Goal: Information Seeking & Learning: Learn about a topic

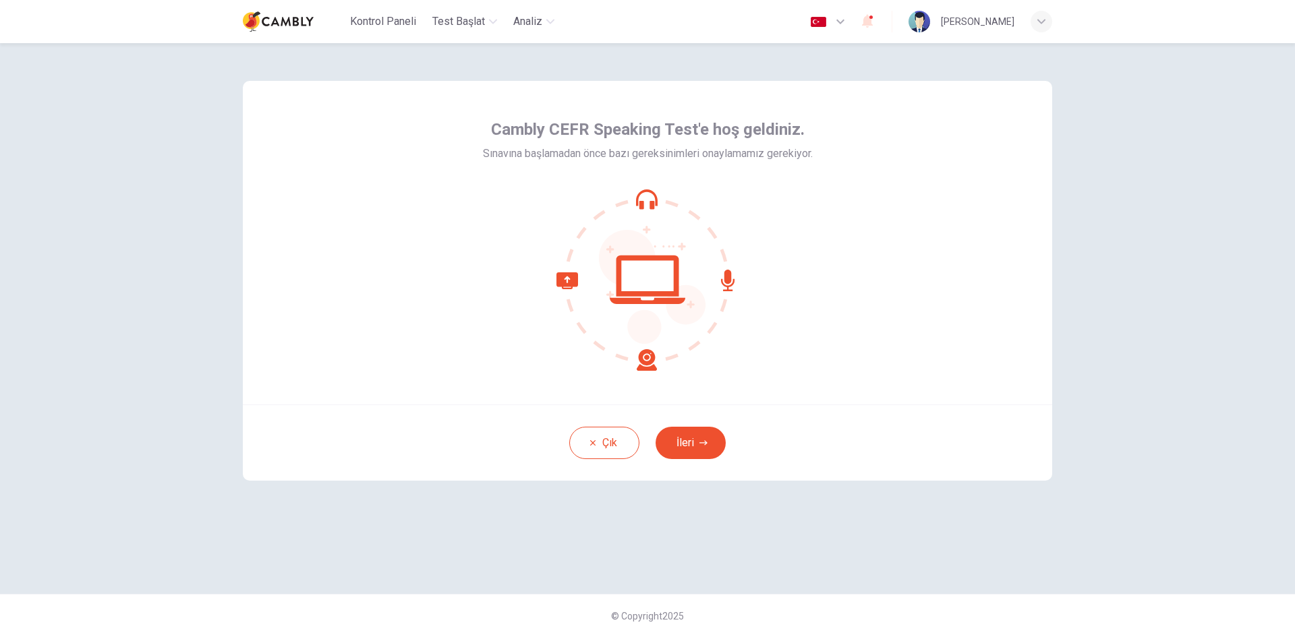
click at [657, 324] on icon at bounding box center [652, 287] width 107 height 114
click at [686, 436] on button "İleri" at bounding box center [691, 443] width 70 height 32
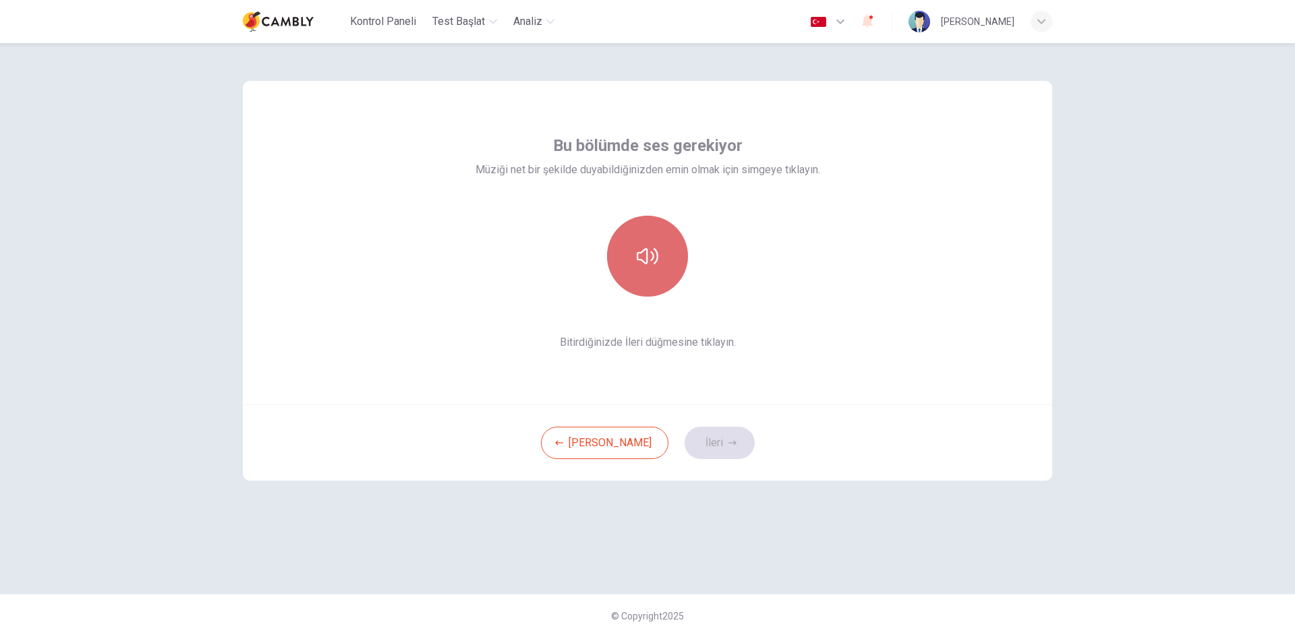
click at [656, 248] on icon "button" at bounding box center [648, 257] width 22 height 22
click at [687, 461] on div "[PERSON_NAME] İleri" at bounding box center [647, 443] width 809 height 76
click at [686, 439] on button "İleri" at bounding box center [720, 443] width 70 height 32
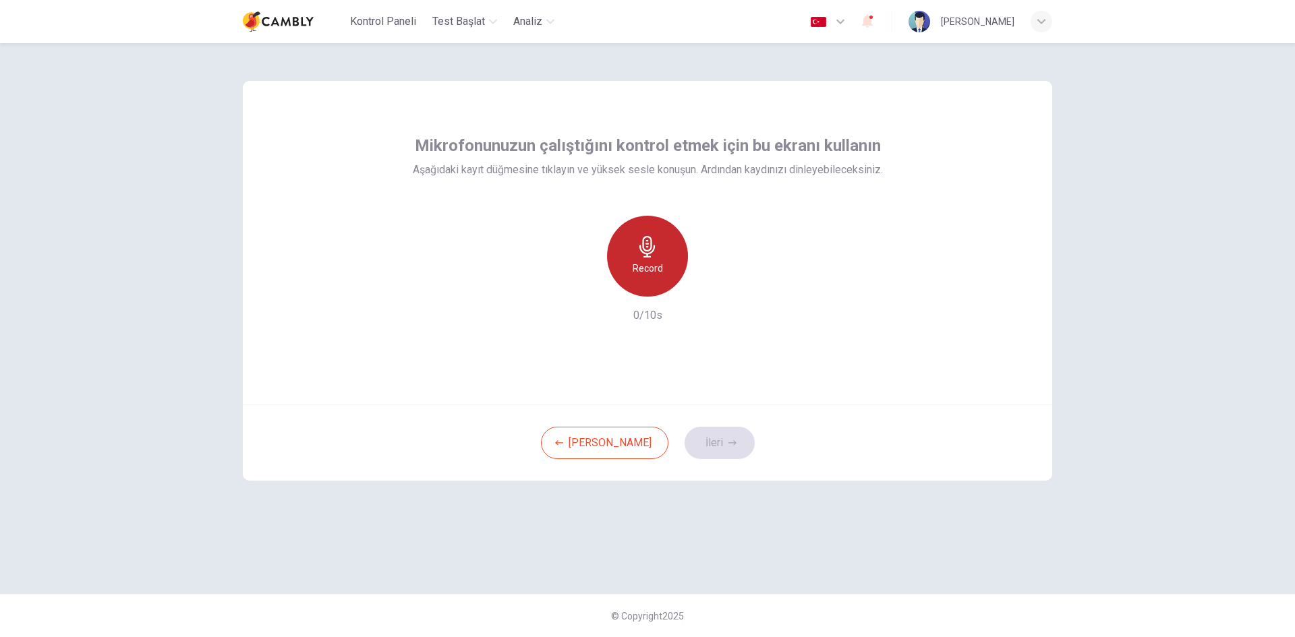
click at [660, 250] on div "Record" at bounding box center [647, 256] width 81 height 81
click at [700, 449] on button "İleri" at bounding box center [720, 443] width 70 height 32
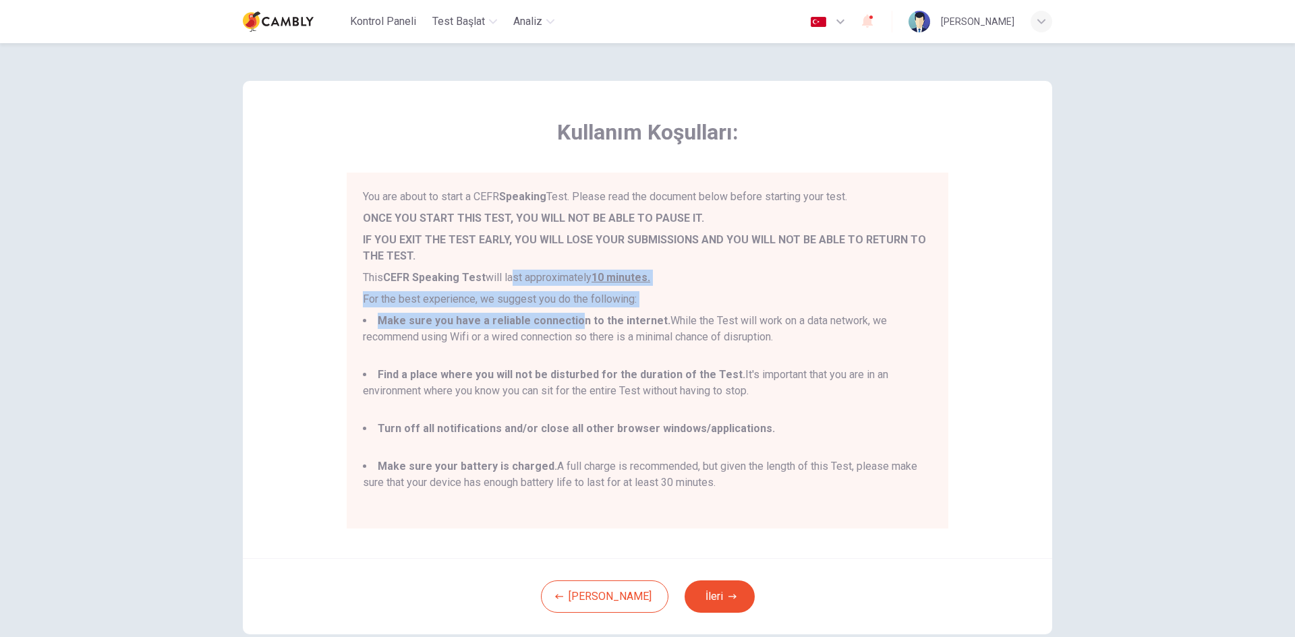
drag, startPoint x: 531, startPoint y: 277, endPoint x: 568, endPoint y: 314, distance: 52.5
click at [568, 314] on div "You are about to start a CEFR Speaking Test. Please read the document below bef…" at bounding box center [647, 351] width 569 height 324
click at [568, 314] on li "Make sure you have a reliable connection to the internet. While the Test will w…" at bounding box center [647, 337] width 569 height 49
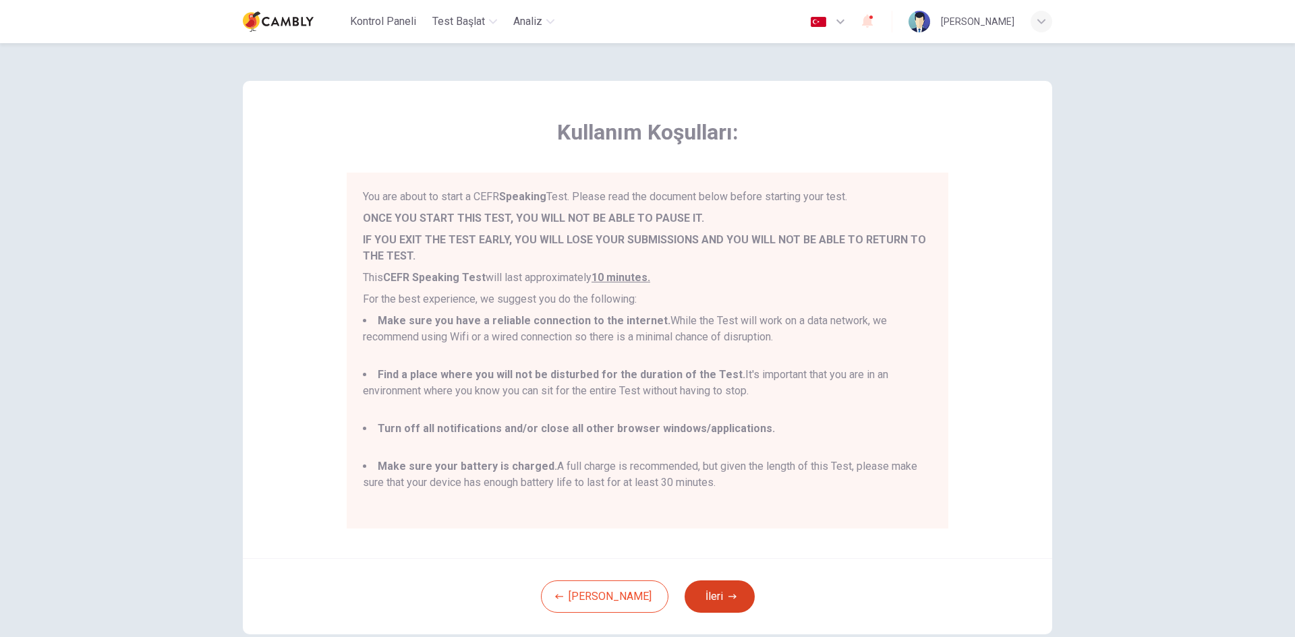
click at [695, 612] on button "İleri" at bounding box center [720, 597] width 70 height 32
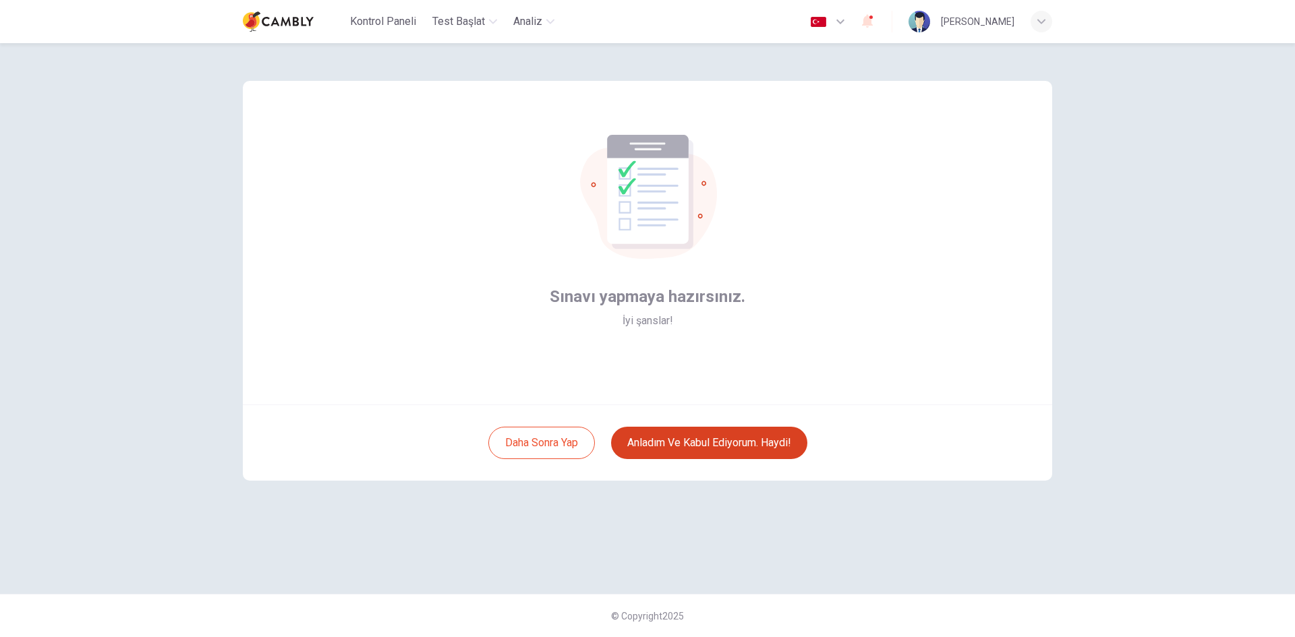
click at [685, 455] on button "Anladım ve kabul ediyorum. Haydi!" at bounding box center [709, 443] width 196 height 32
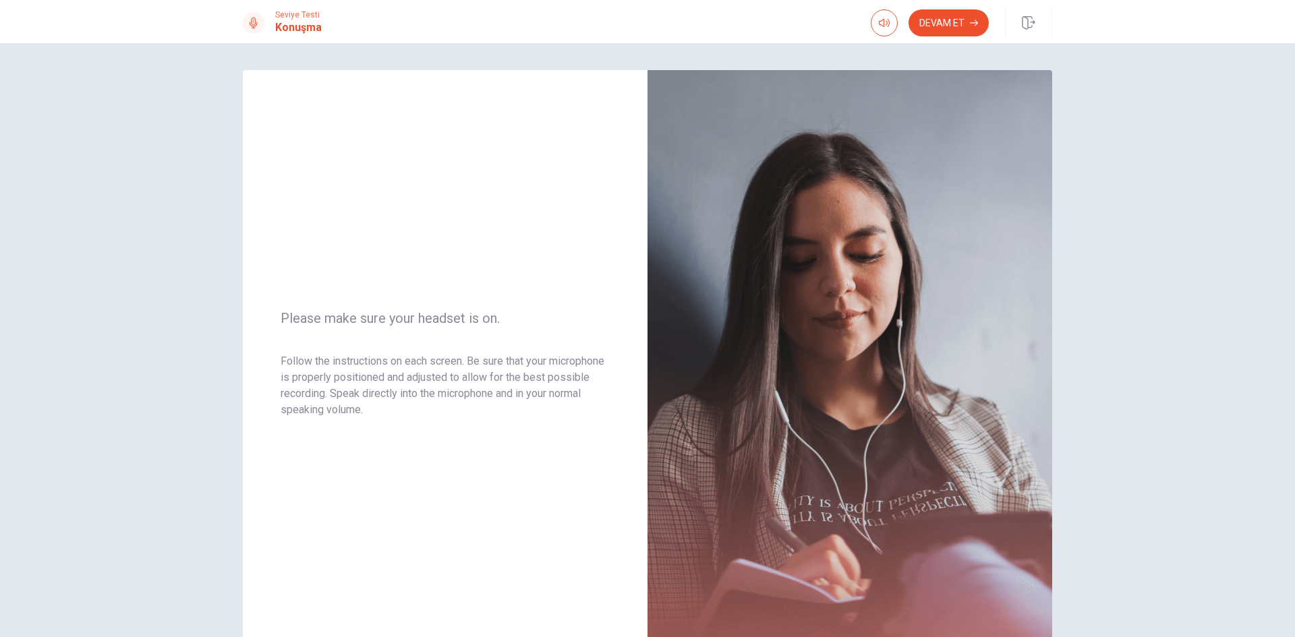
scroll to position [67, 0]
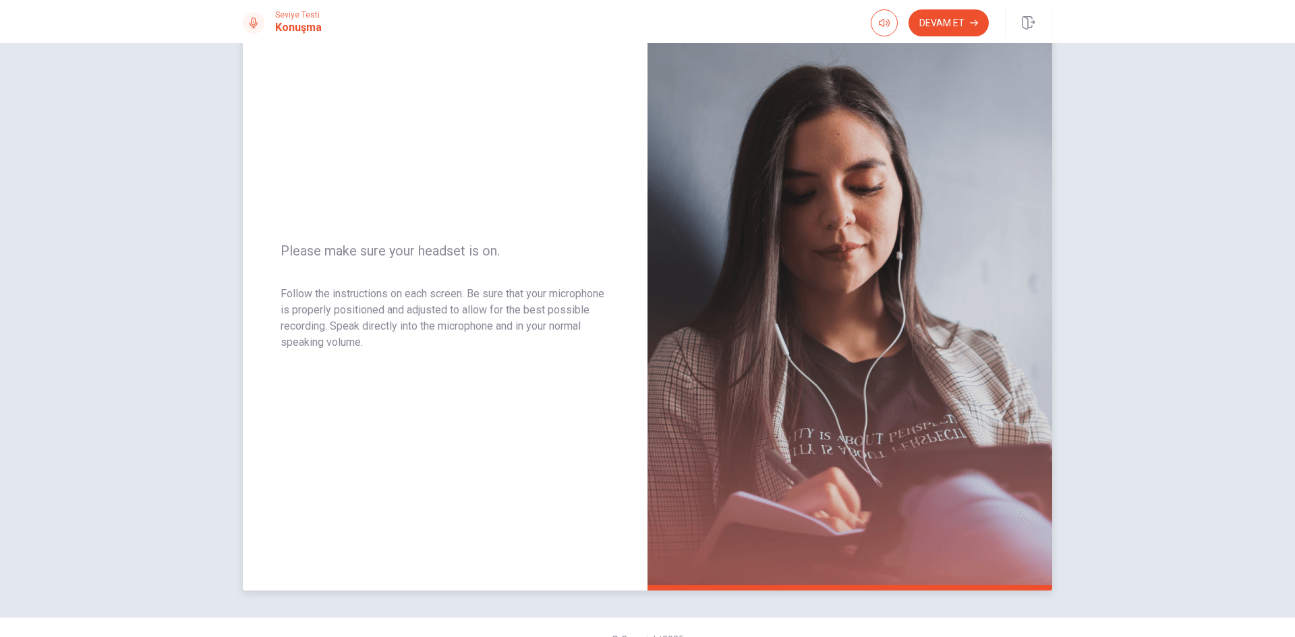
click at [357, 179] on div "Please make sure your headset is on. Follow the instructions on each screen. Be…" at bounding box center [445, 297] width 405 height 588
click at [948, 22] on button "Devam Et" at bounding box center [949, 22] width 80 height 27
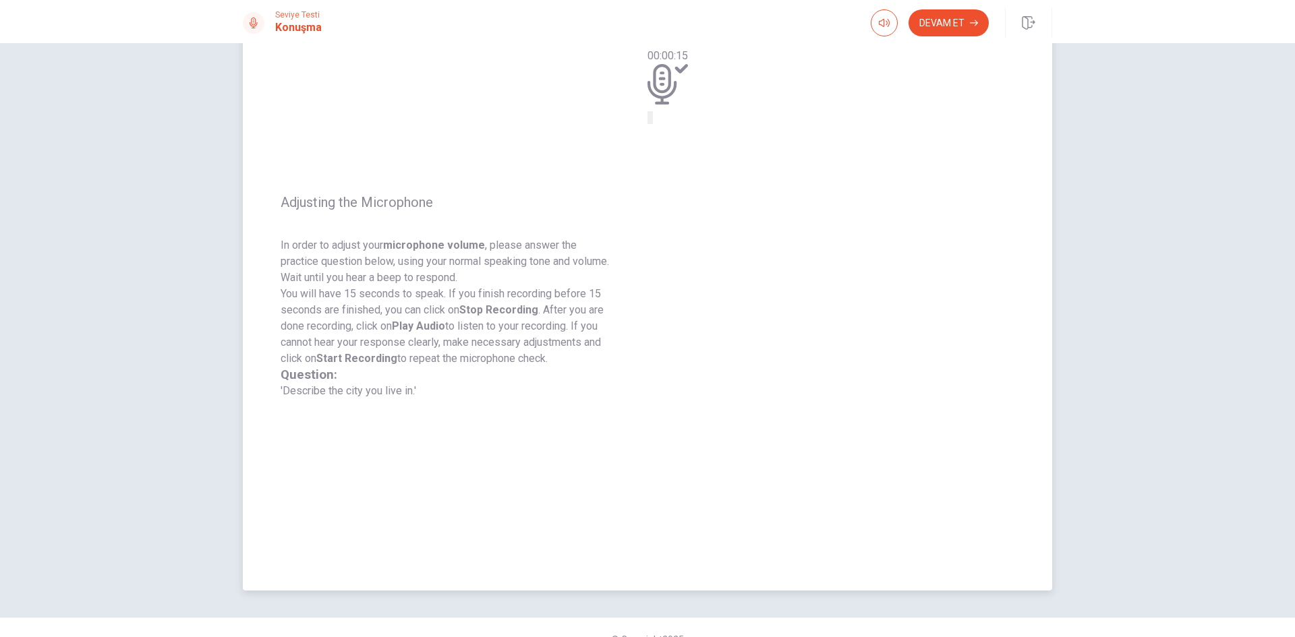
click at [666, 137] on icon "Play Audio" at bounding box center [659, 129] width 13 height 16
click at [677, 105] on icon at bounding box center [662, 84] width 29 height 40
click at [649, 121] on icon "Record Again" at bounding box center [649, 121] width 0 height 0
click at [688, 228] on div "Kaydı Durdur" at bounding box center [668, 146] width 40 height 164
click at [688, 105] on icon at bounding box center [668, 84] width 40 height 40
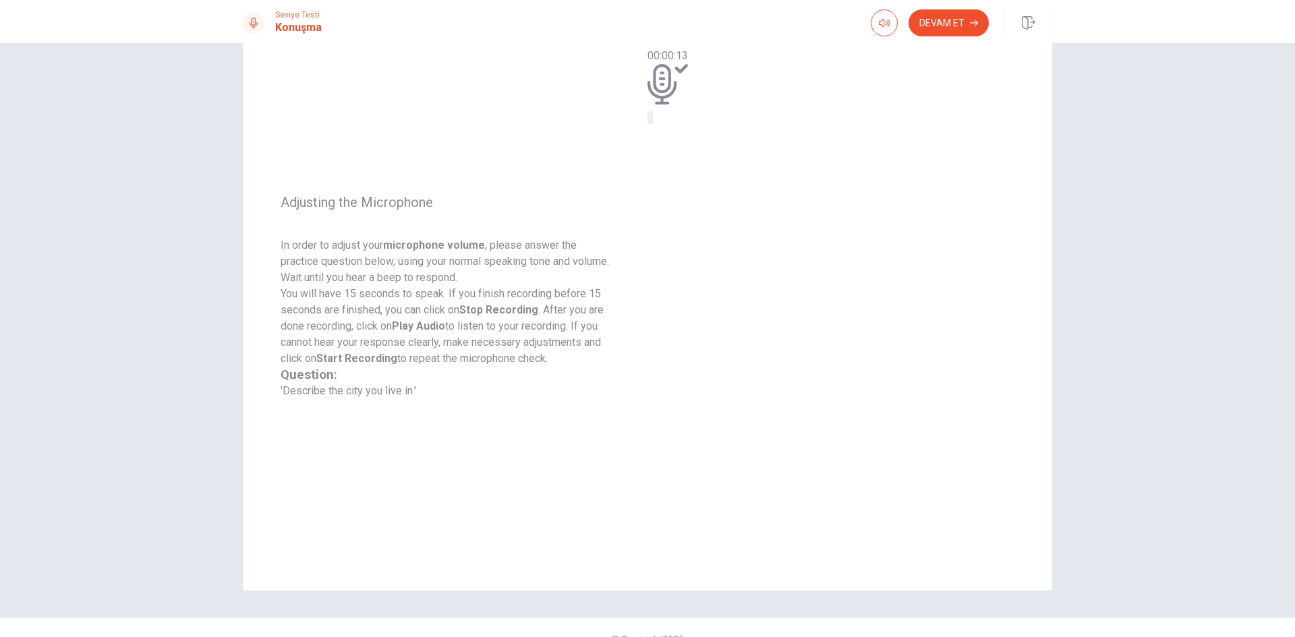
click at [940, 21] on button "Devam Et" at bounding box center [949, 22] width 80 height 27
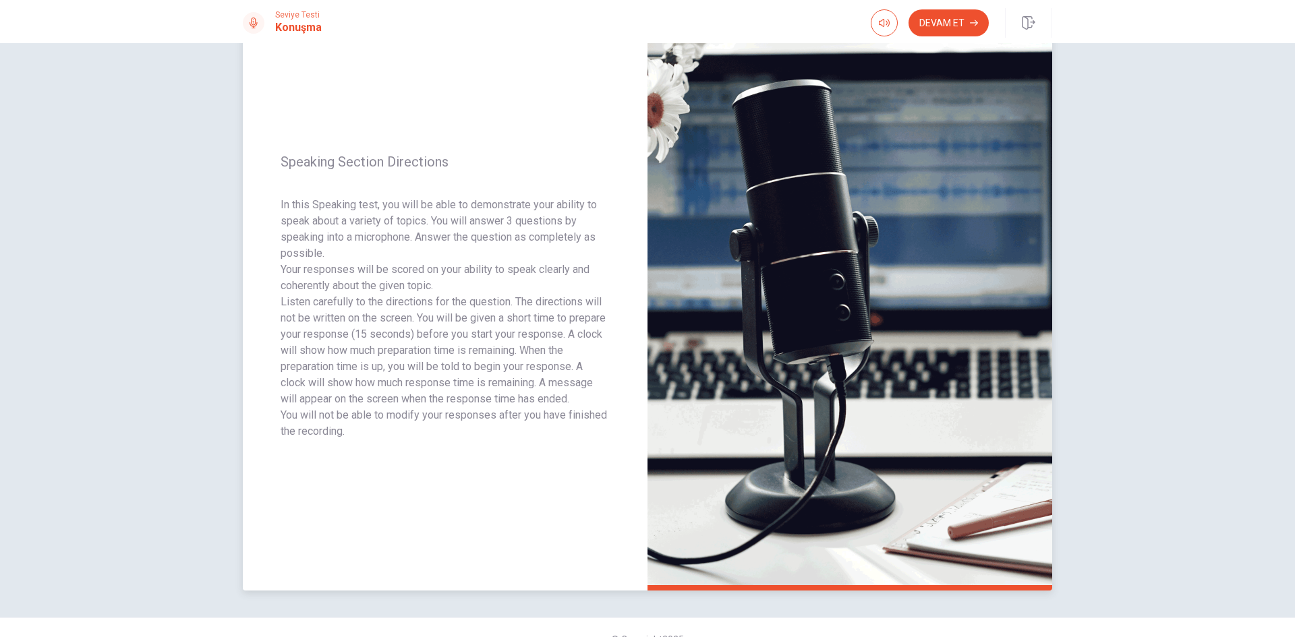
drag, startPoint x: 494, startPoint y: 223, endPoint x: 491, endPoint y: 254, distance: 31.1
click at [491, 254] on p "In this Speaking test, you will be able to demonstrate your ability to speak ab…" at bounding box center [445, 229] width 329 height 65
drag, startPoint x: 399, startPoint y: 364, endPoint x: 493, endPoint y: 364, distance: 94.4
click at [493, 364] on p "Listen carefully to the directions for the question. The directions will not be…" at bounding box center [445, 350] width 329 height 113
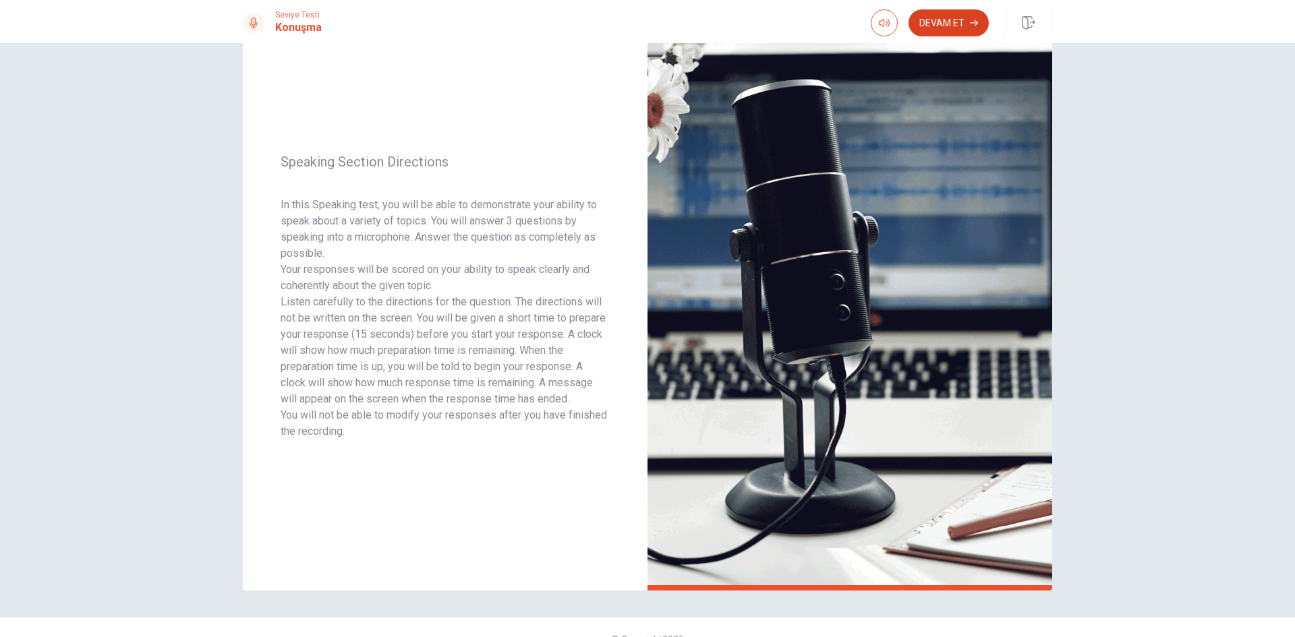
click at [951, 20] on button "Devam Et" at bounding box center [949, 22] width 80 height 27
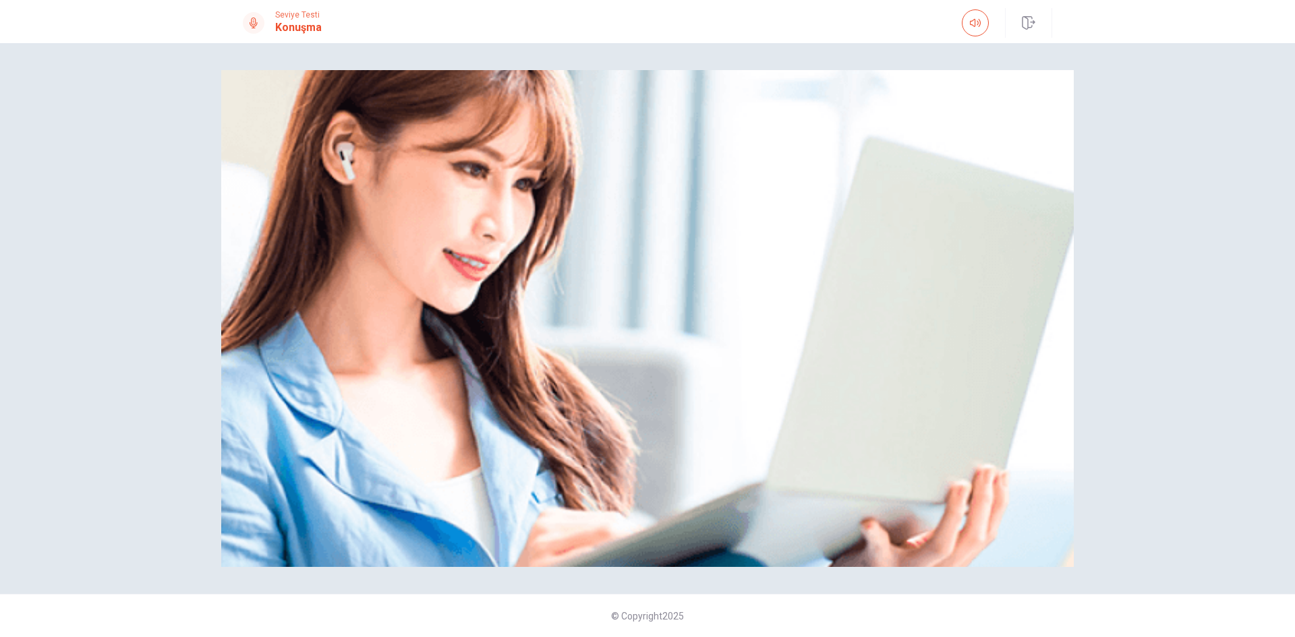
scroll to position [0, 0]
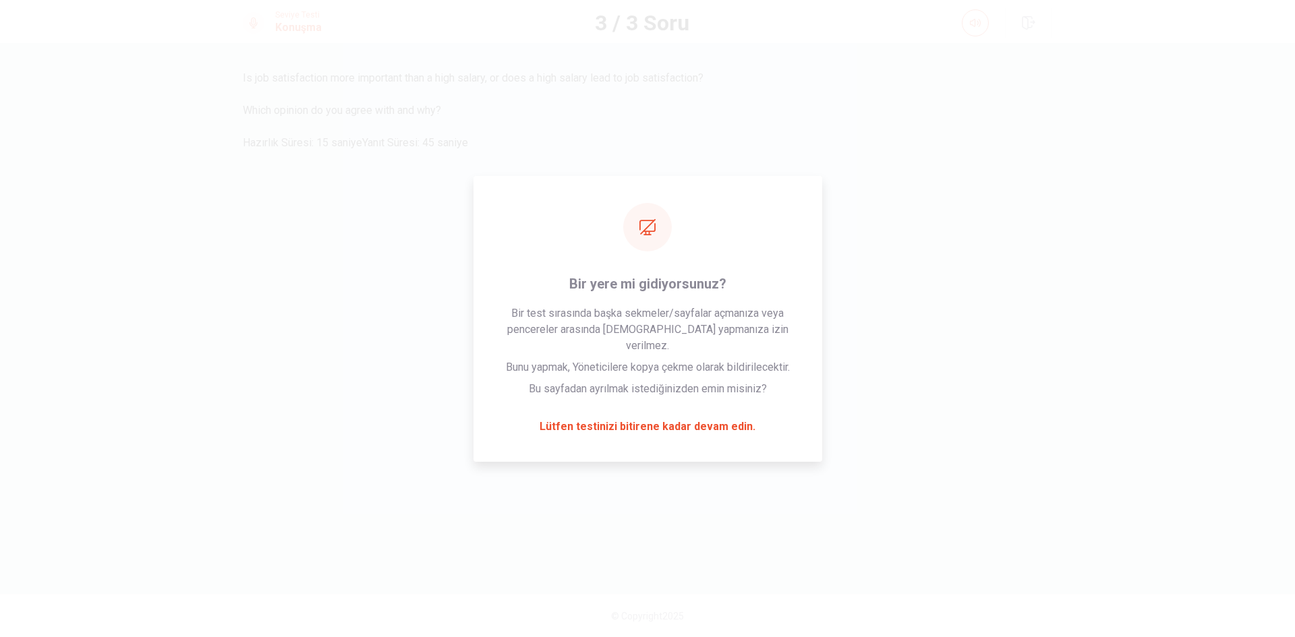
click at [944, 151] on div at bounding box center [647, 151] width 809 height 0
click at [362, 149] on span "Yanıt Süresi: 45 saniye" at bounding box center [415, 142] width 106 height 13
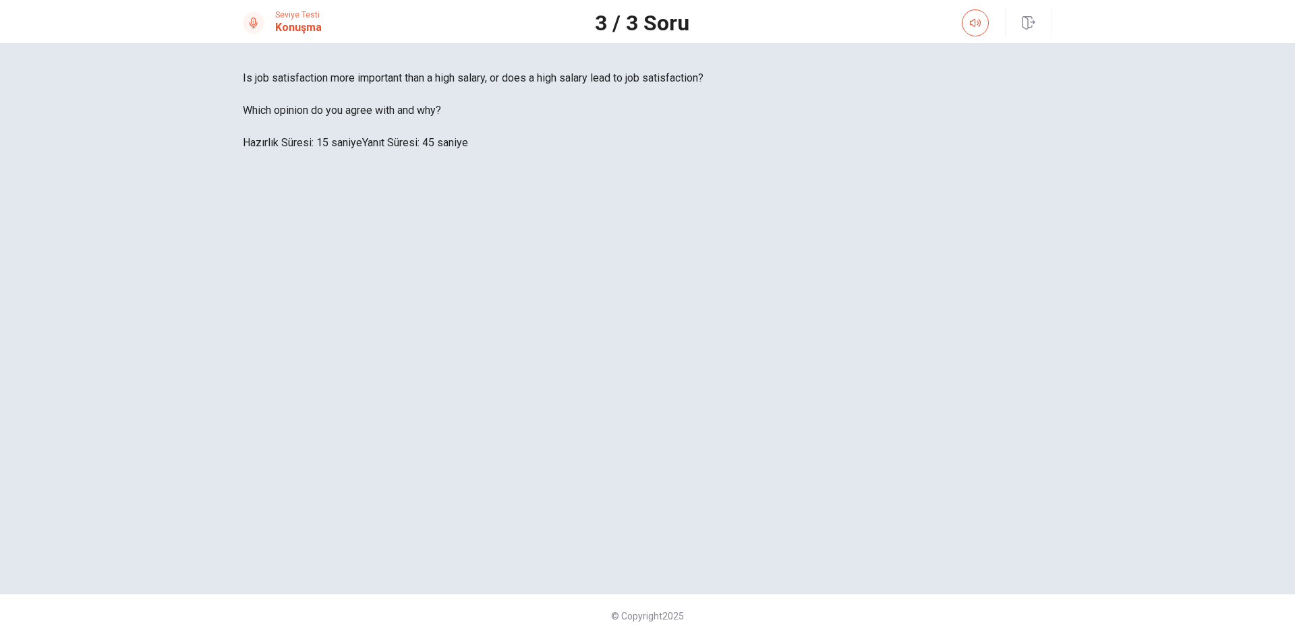
drag, startPoint x: 1201, startPoint y: 335, endPoint x: 1078, endPoint y: 494, distance: 200.5
click at [1201, 335] on div "Is job satisfaction more important than a high salary, or does a high salary le…" at bounding box center [647, 340] width 1295 height 594
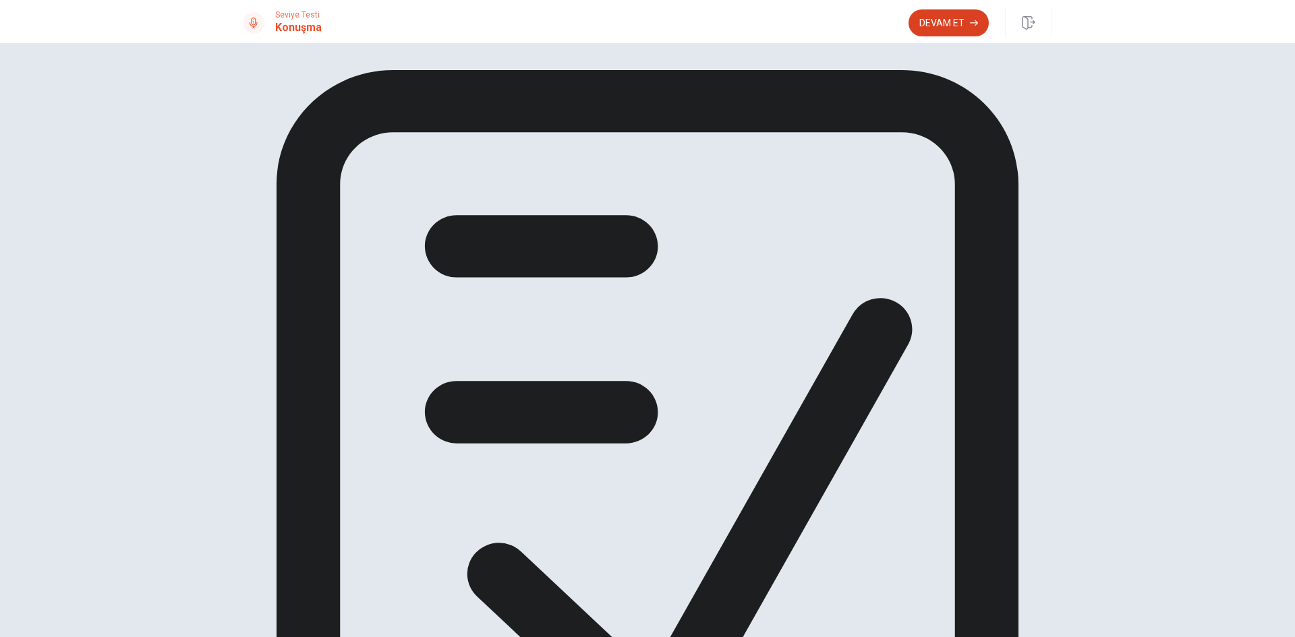
click at [943, 33] on button "Devam Et" at bounding box center [949, 22] width 80 height 27
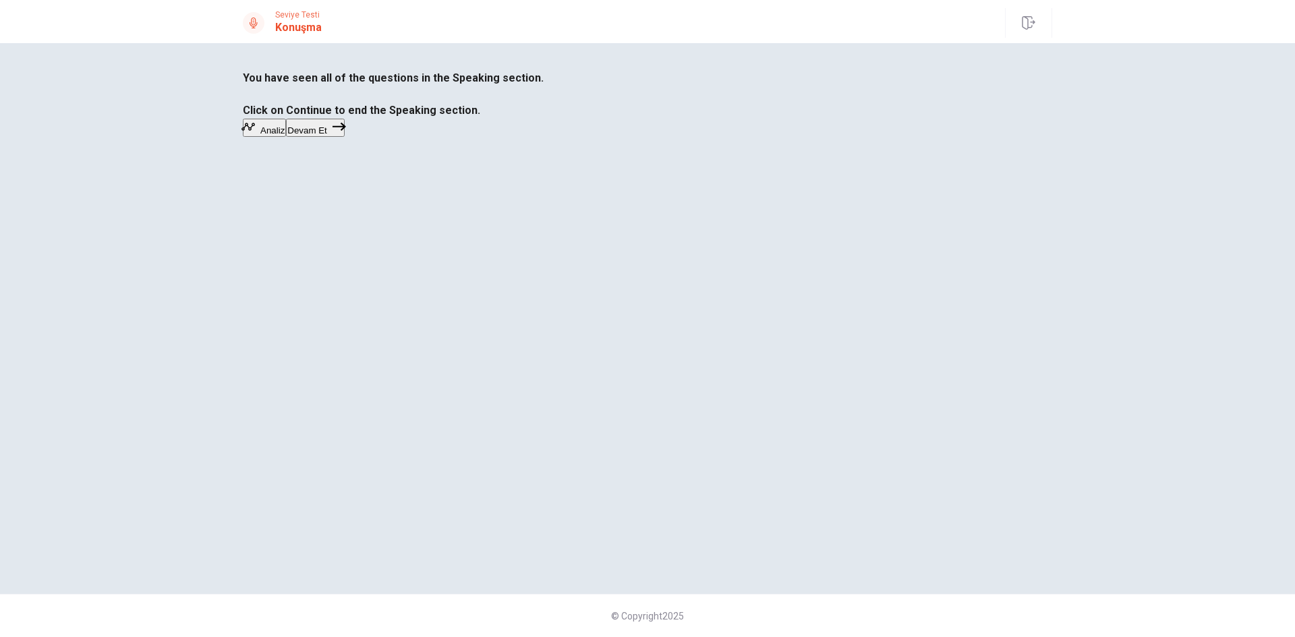
drag, startPoint x: 630, startPoint y: 225, endPoint x: 706, endPoint y: 223, distance: 76.2
click at [544, 117] on b "You have seen all of the questions in the Speaking section. Click on Continue t…" at bounding box center [393, 93] width 301 height 45
click at [345, 137] on button "Devam Et" at bounding box center [315, 128] width 59 height 18
